Goal: Use online tool/utility: Utilize a website feature to perform a specific function

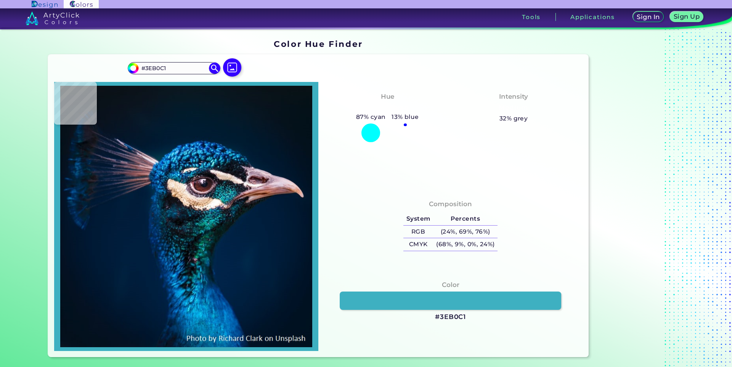
type input "#149199"
type input "#28b8be"
type input "#28B8BE"
type input "#1eb0b9"
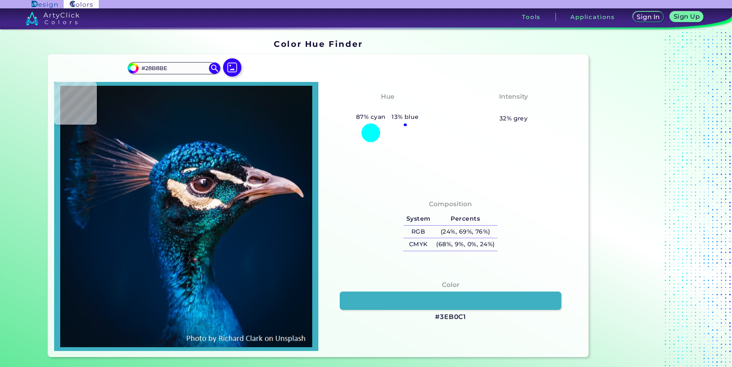
type input "#1EB0B9"
type input "#0a98a3"
type input "#0A98A3"
type input "#0e9da4"
type input "#0E9DA4"
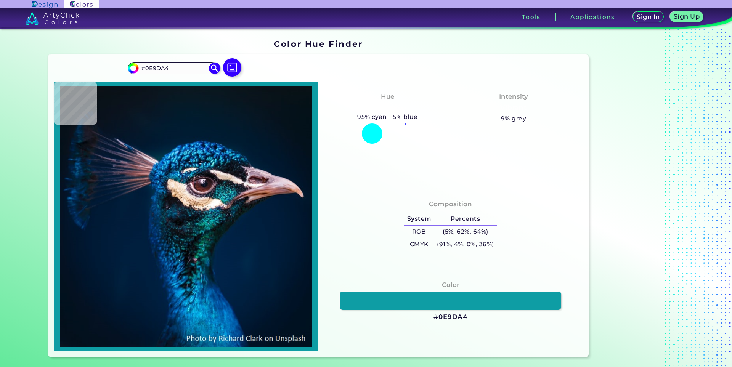
type input "#034968"
type input "#007983"
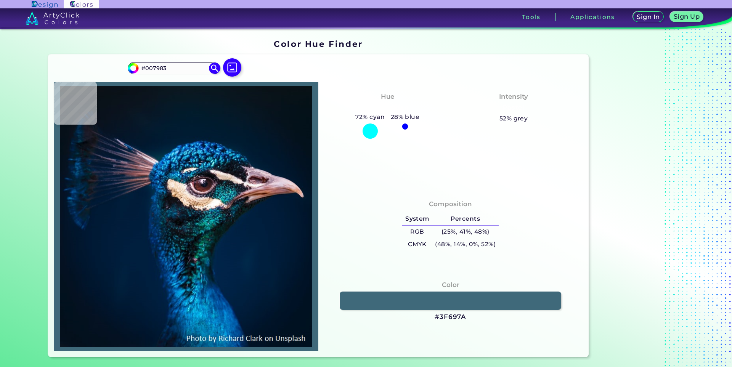
type input "#3f697a"
type input "#3F697A"
type input "#2b6d7a"
type input "#2B6D7A"
type input "#467d87"
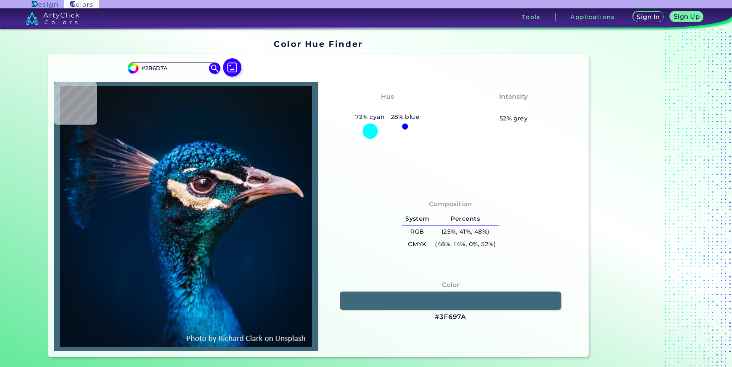
type input "#467D87"
type input "#544a4c"
type input "#544A4C"
type input "#dac6b5"
type input "#DAC6B5"
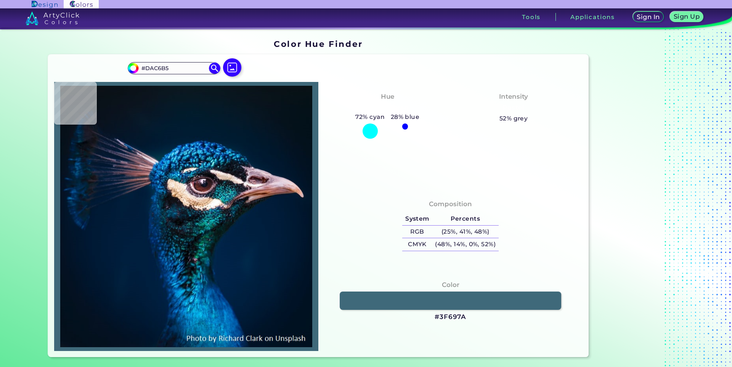
type input "#1a1d27"
type input "#1A1D27"
type input "#060b13"
type input "#060B13"
type input "#060f19"
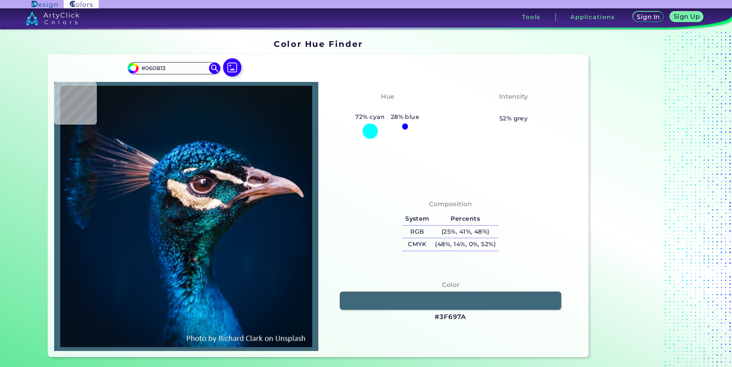
type input "#060F19"
type input "#111520"
type input "#06131c"
type input "#06131C"
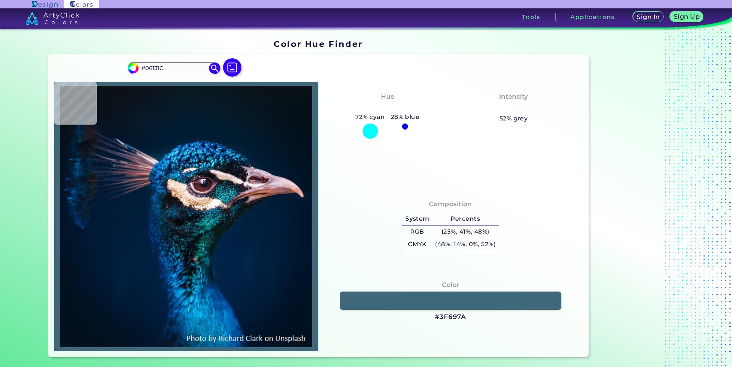
type input "#091925"
type input "#0e121e"
type input "#0E121E"
type input "#0f1221"
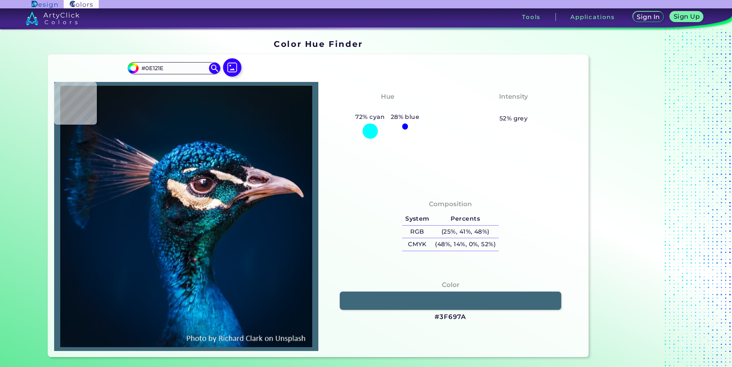
type input "#0F1221"
type input "#191927"
type input "#322b39"
type input "#322B39"
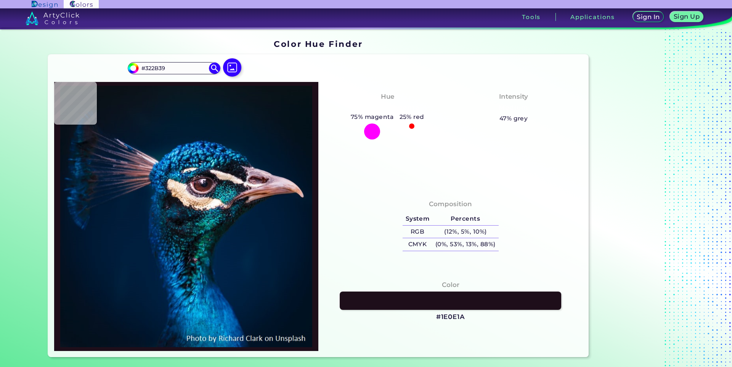
type input "#1e0e1a"
type input "#1E0E1A"
type input "#493440"
type input "#3b2532"
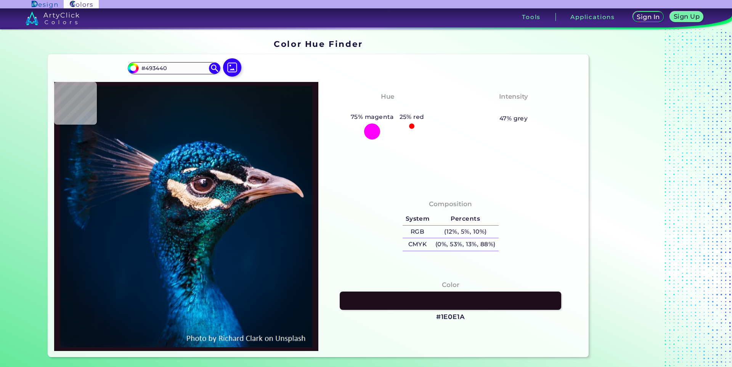
type input "#3B2532"
type input "#594a59"
type input "#594A59"
type input "#a693ac"
type input "#A693AC"
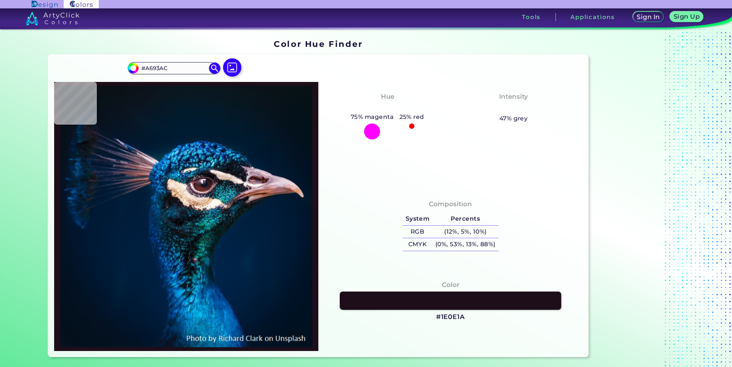
type input "#1b2b41"
type input "#1B2B41"
type input "#00253c"
type input "#00253C"
type input "#092e51"
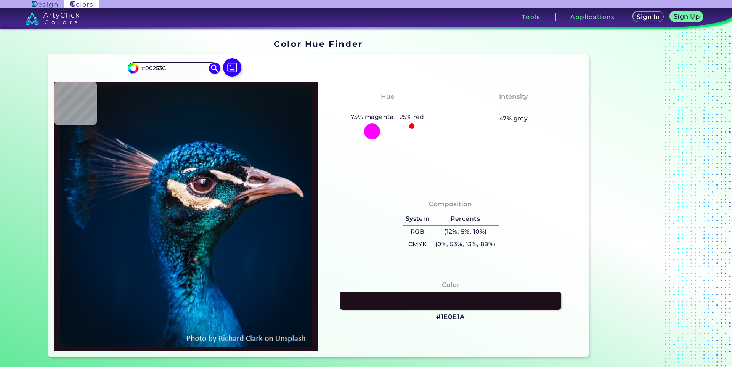
type input "#092E51"
type input "#011d33"
type input "#011D33"
type input "#001b30"
type input "#001B30"
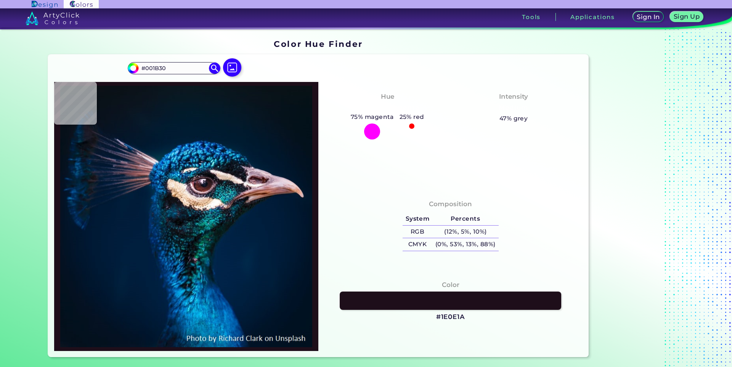
type input "#001b2e"
type input "#001B2E"
type input "#031a2a"
type input "#031A2A"
type input "#031927"
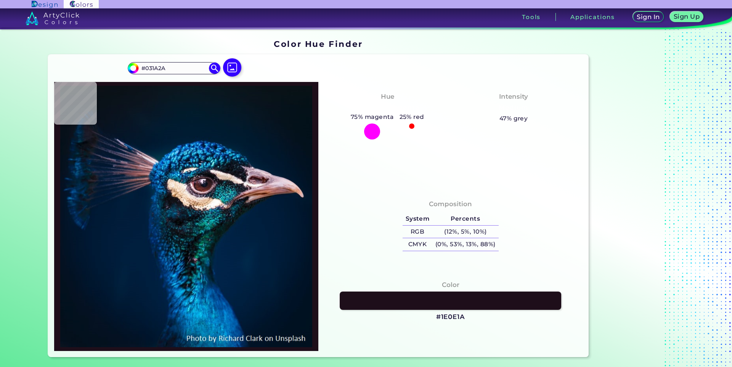
type input "#031927"
type input "#061927"
type input "#061925"
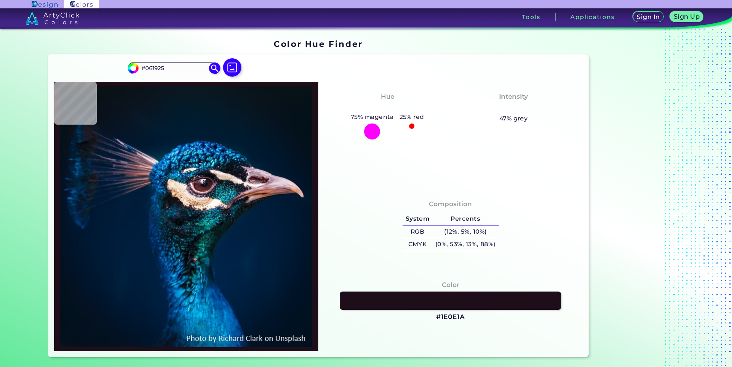
type input "#071923"
type input "#081923"
type input "#091722"
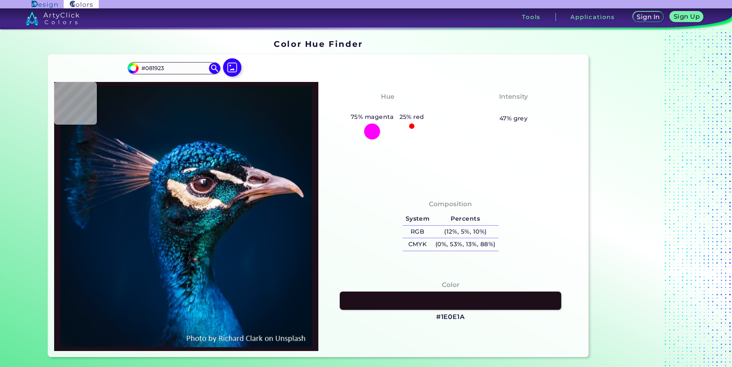
type input "#091722"
type input "#0a1720"
type input "#0A1720"
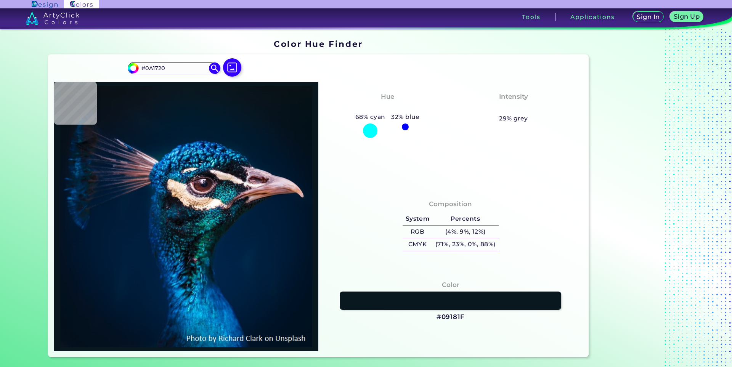
type input "#09181f"
type input "#09181F"
type input "#08171e"
type input "#08171E"
type input "#09161e"
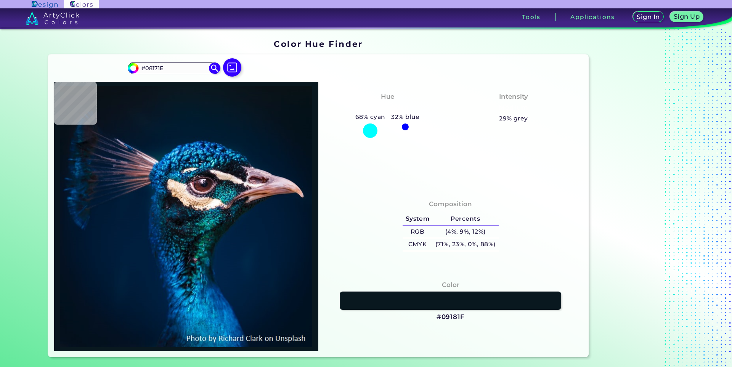
type input "#09161E"
type input "#09161c"
type input "#09161C"
type input "#0b141b"
type input "#0B141B"
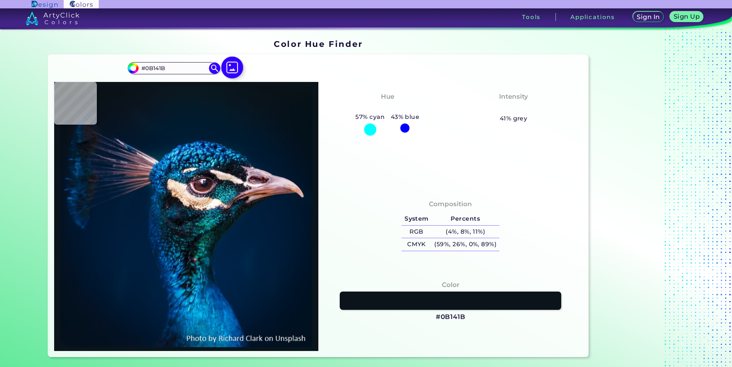
click at [233, 68] on img at bounding box center [232, 68] width 22 height 22
click at [0, 0] on input "file" at bounding box center [0, 0] width 0 height 0
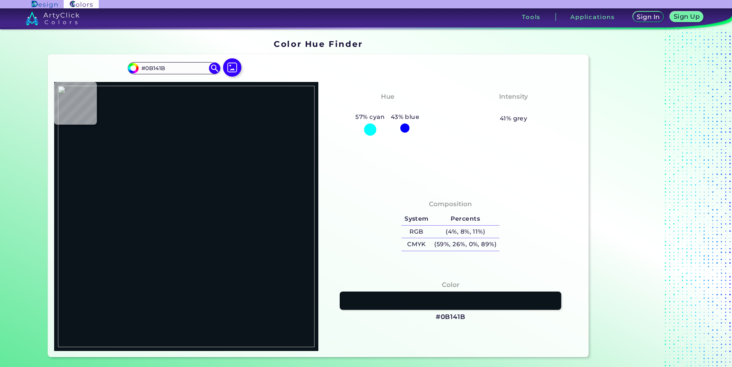
type input "#000000"
type input "#c3f3fd"
type input "#C3F3FD"
type input "#c7f0ff"
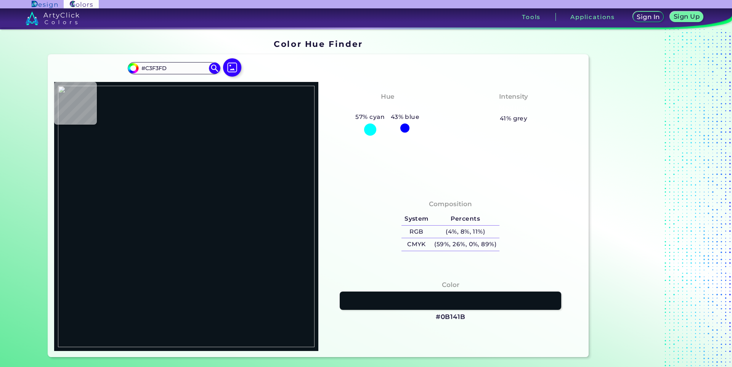
type input "#C7F0FF"
type input "#6c8990"
type input "#6C8990"
type input "#58ccef"
type input "#58CCEF"
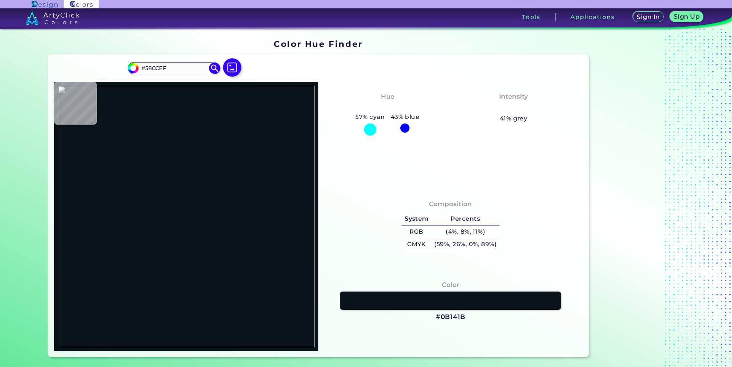
type input "#8eb8cc"
type input "#8EB8CC"
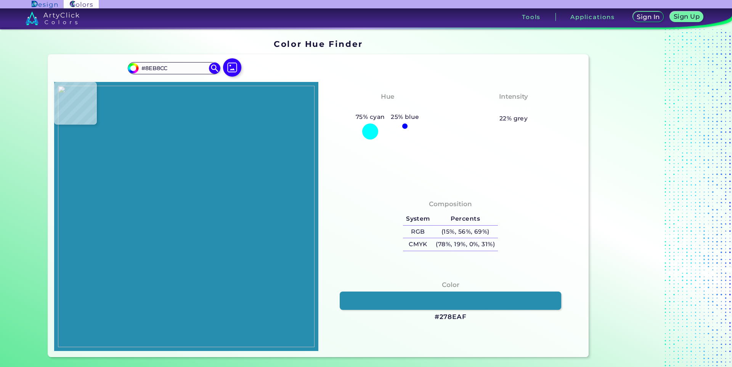
type input "#278eaf"
type input "#278EAF"
type input "#4ebff6"
type input "#4EBFF6"
type input "#5abfe3"
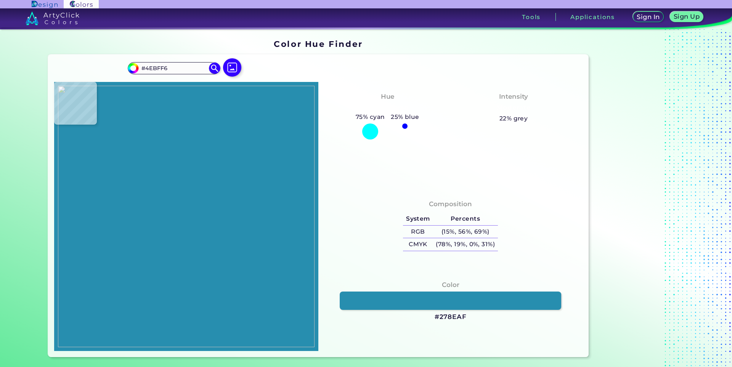
type input "#5ABFE3"
type input "#446b91"
type input "#446B91"
type input "#442b55"
type input "#442B55"
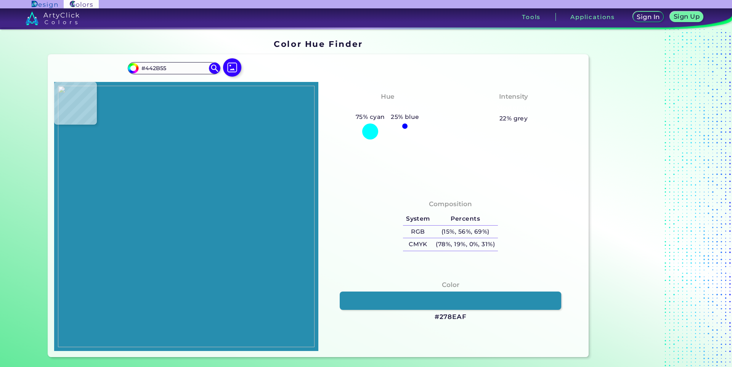
type input "#c875a9"
type input "#C875A9"
type input "#ee69af"
type input "#EE69AF"
type input "#ba6198"
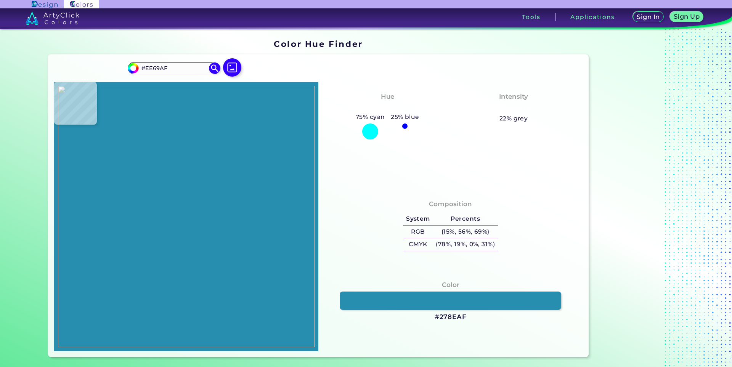
type input "#BA6198"
type input "#090404"
type input "#050005"
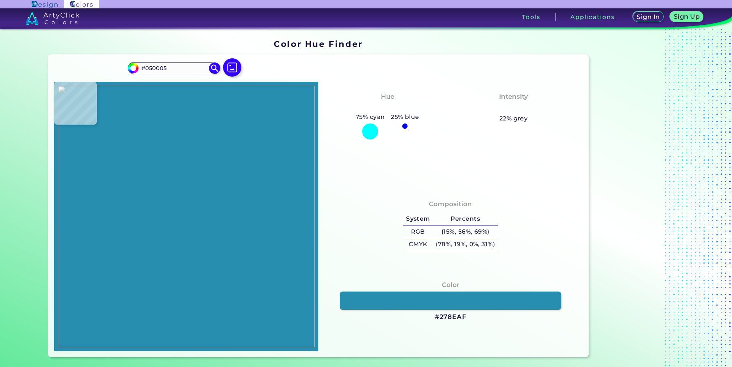
type input "#964f67"
type input "#964F67"
type input "#cc799e"
type input "#CC799E"
type input "#fef7ff"
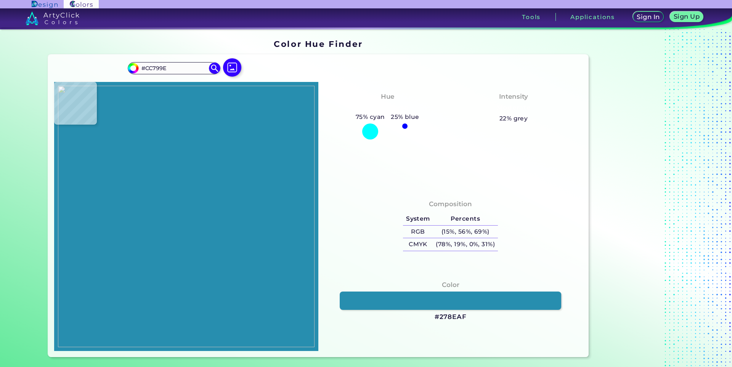
type input "#FEF7FF"
type input "#fbfdfc"
type input "#FBFDFC"
type input "#f9fdfc"
type input "#F9FDFC"
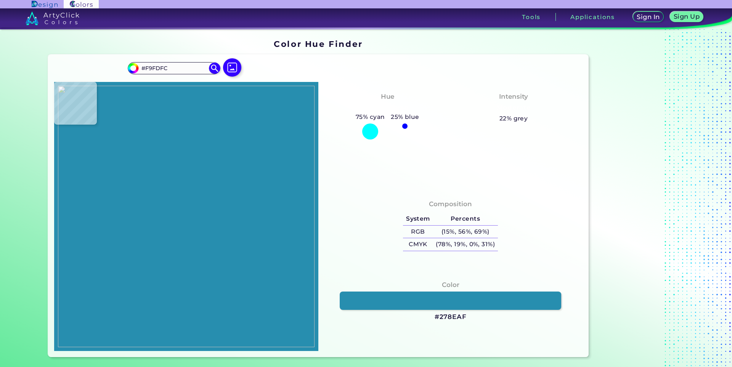
type input "#fdfcf9"
type input "#FDFCF9"
type input "#fefdfb"
type input "#FEFDFB"
type input "#fefdfa"
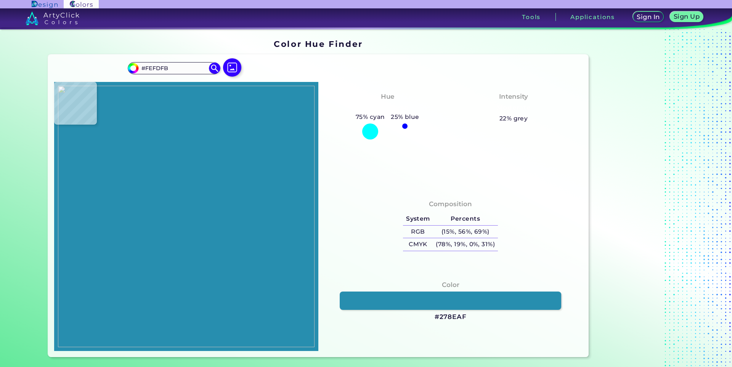
type input "#FEFDFA"
type input "#fdfdfb"
type input "#FDFDFB"
type input "#fafbfa"
type input "#FAFBFA"
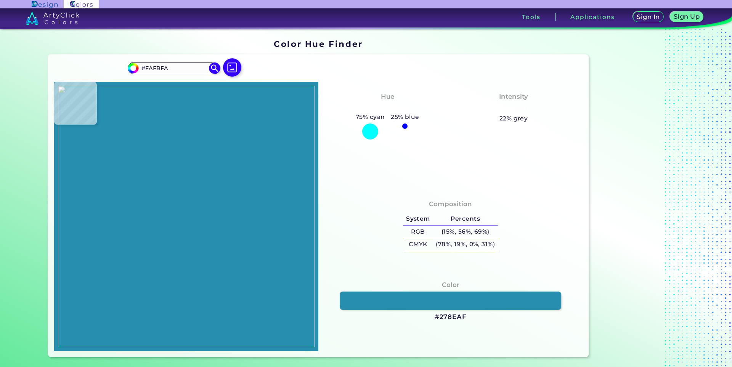
type input "#fffdfa"
type input "#FFFDFA"
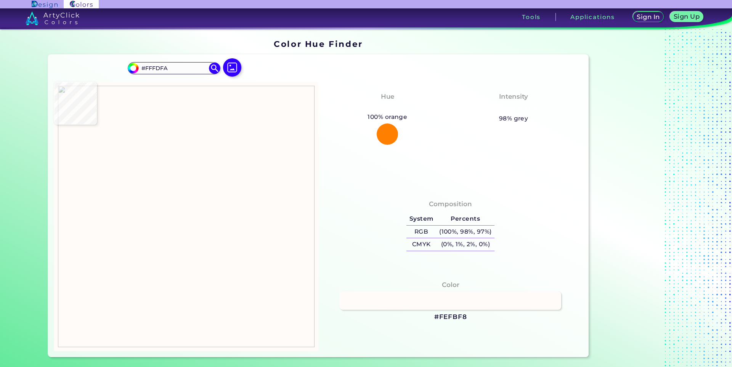
type input "#fefbf8"
type input "#FEFBF8"
type input "#fefaf7"
type input "#FEFAF7"
type input "#fdf8f5"
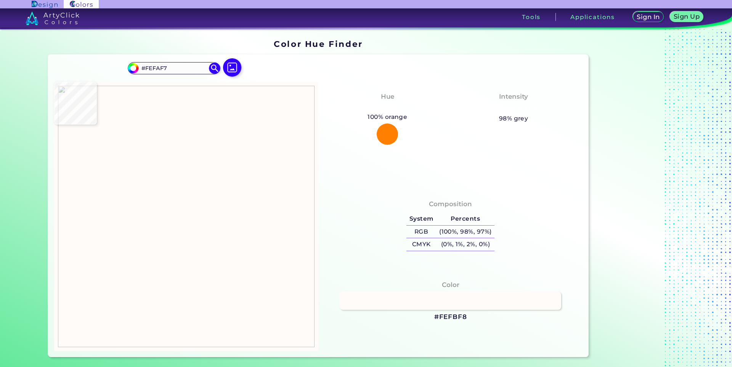
type input "#FDF8F5"
type input "#fff9f7"
type input "#FFF9F7"
type input "#fff7f6"
type input "#FFF7F6"
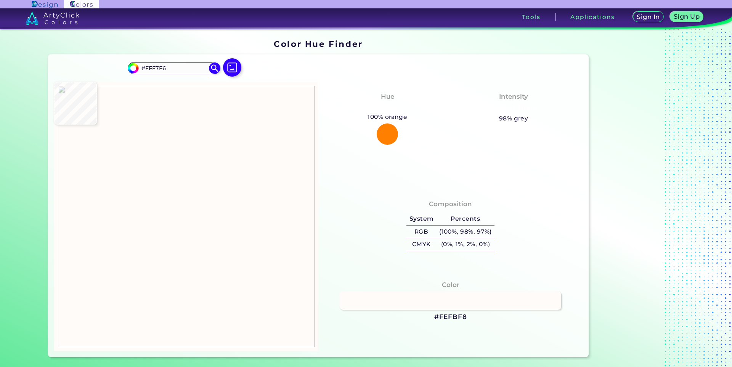
type input "#f9fbf6"
type input "#F9FBF6"
type input "#f8fefa"
type input "#F8FEFA"
type input "#f8fefc"
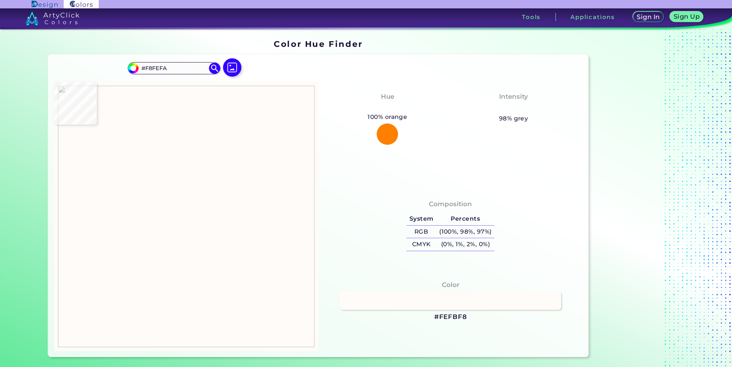
type input "#F8FEFC"
type input "#fcfaf9"
type input "#FCFAF9"
type input "#fbf9f8"
type input "#FBF9F8"
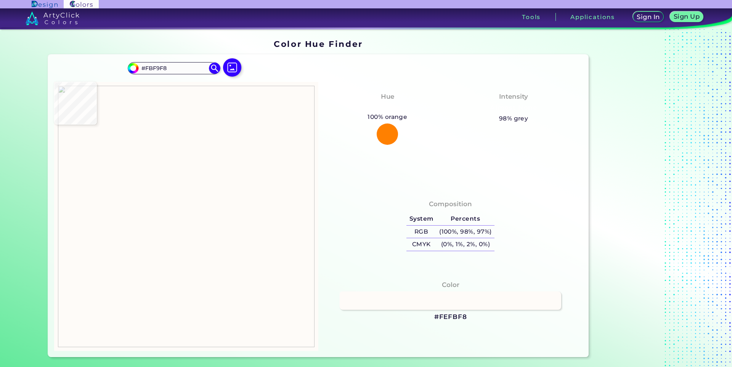
type input "#fdf6f6"
type input "#FDF6F6"
type input "#fff8f9"
type input "#FFF8F9"
type input "#f9f5f6"
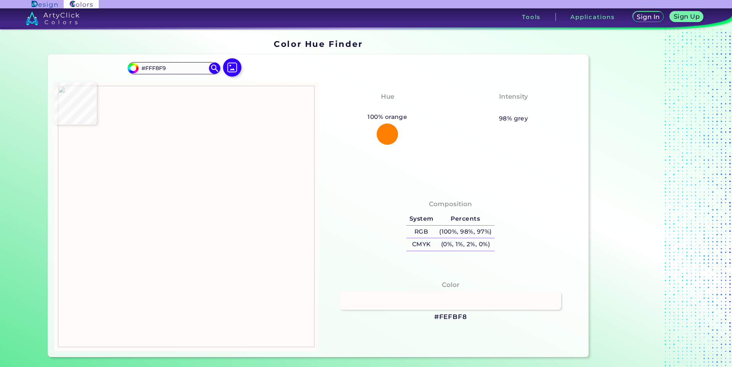
type input "#F9F5F6"
type input "#fef1f9"
type input "#FEF1F9"
type input "#faeff6"
type input "#FAEFF6"
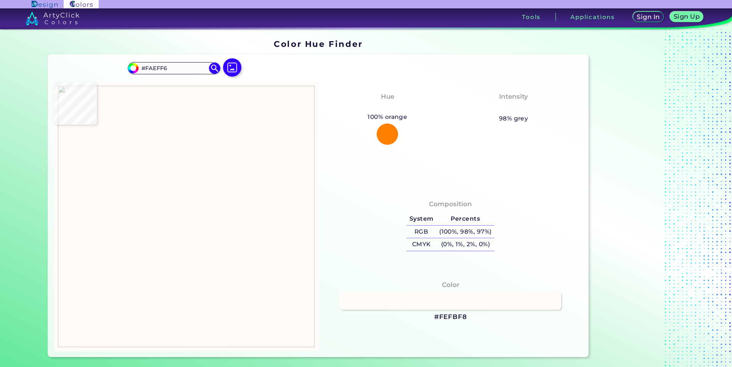
type input "#b26d8a"
type input "#B26D8A"
type input "#bc708f"
type input "#BC708F"
type input "#e06699"
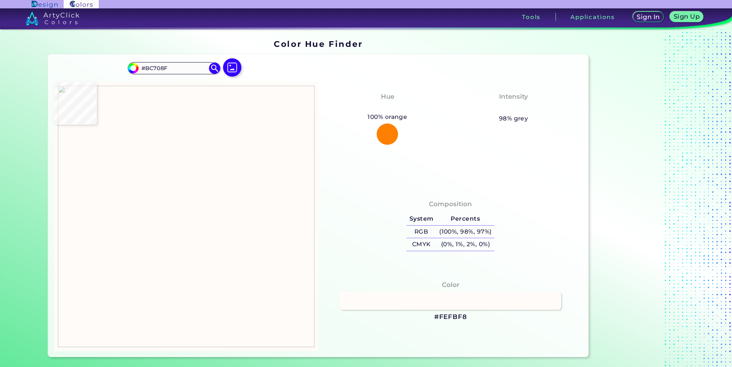
type input "#E06699"
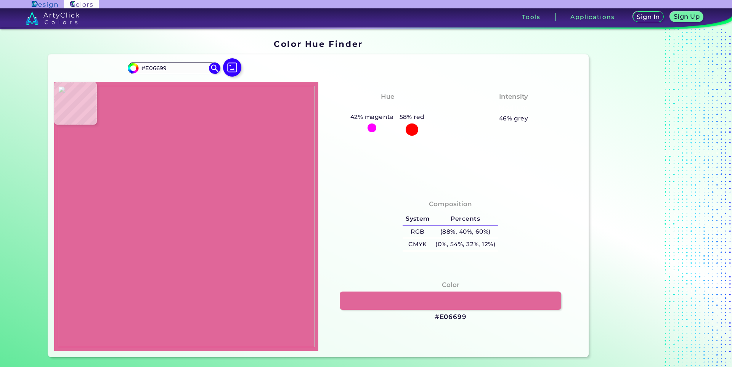
type input "#f16ba5"
type input "#F16BA5"
type input "#f36aa5"
type input "#F36AA5"
type input "#f669a5"
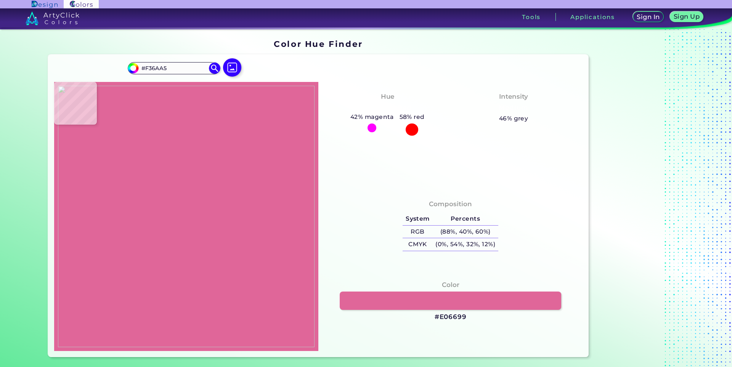
type input "#F669A5"
type input "#f769a5"
type input "#F769A5"
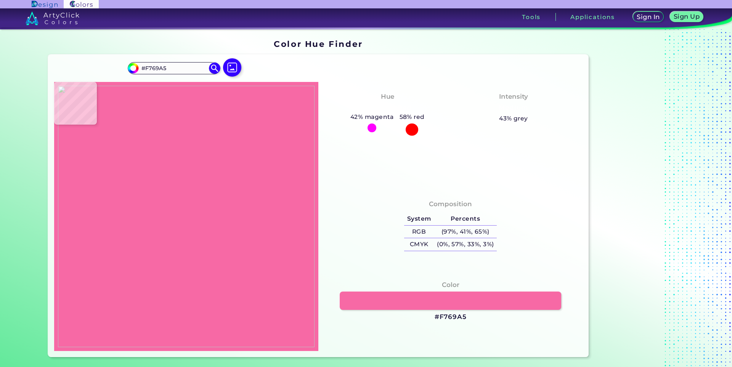
type input "#f768a5"
type input "#F768A5"
type input "#f967a5"
type input "#F967A5"
click at [210, 175] on img at bounding box center [186, 217] width 257 height 262
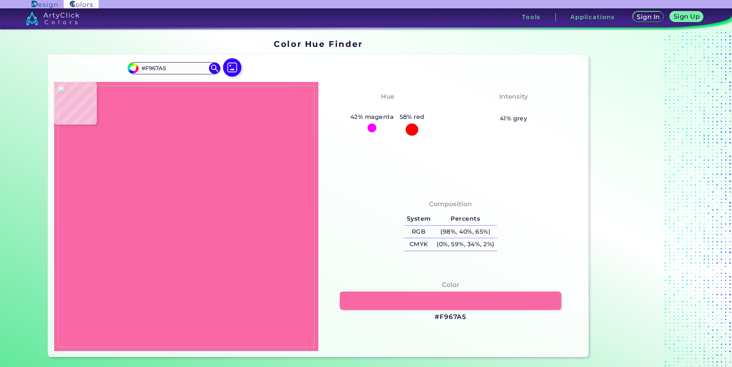
click at [459, 314] on h3 "#F967A5" at bounding box center [451, 317] width 32 height 9
